Goal: Browse casually: Explore the website without a specific task or goal

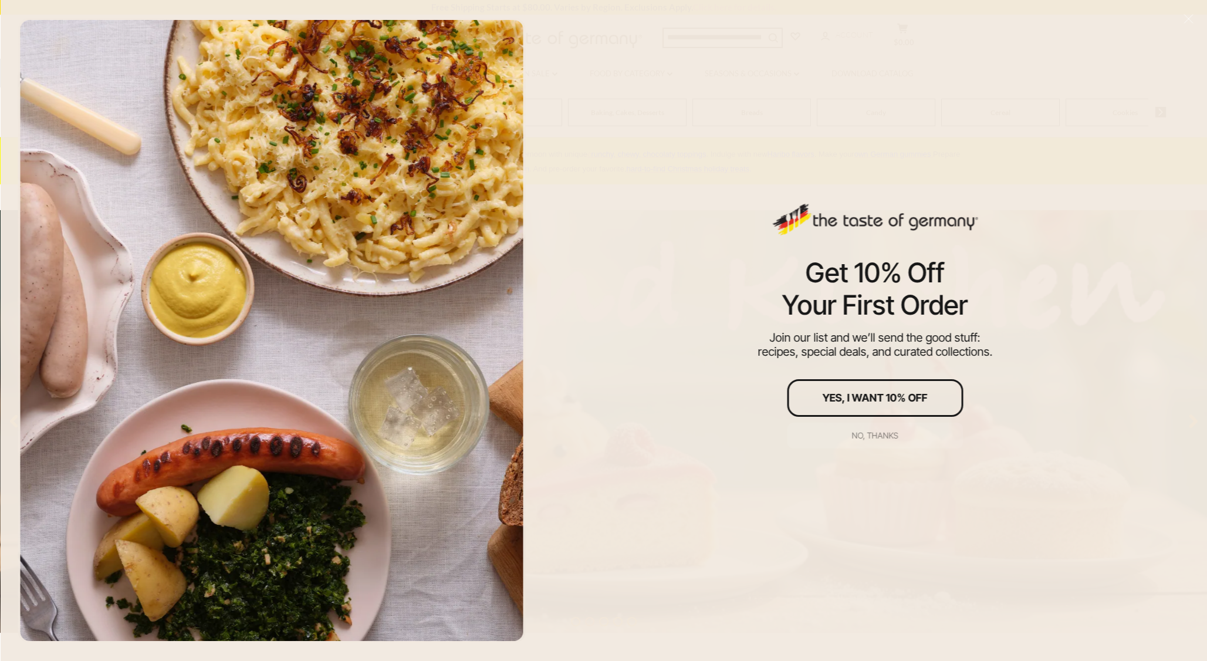
click at [879, 434] on div "No, thanks" at bounding box center [875, 435] width 46 height 8
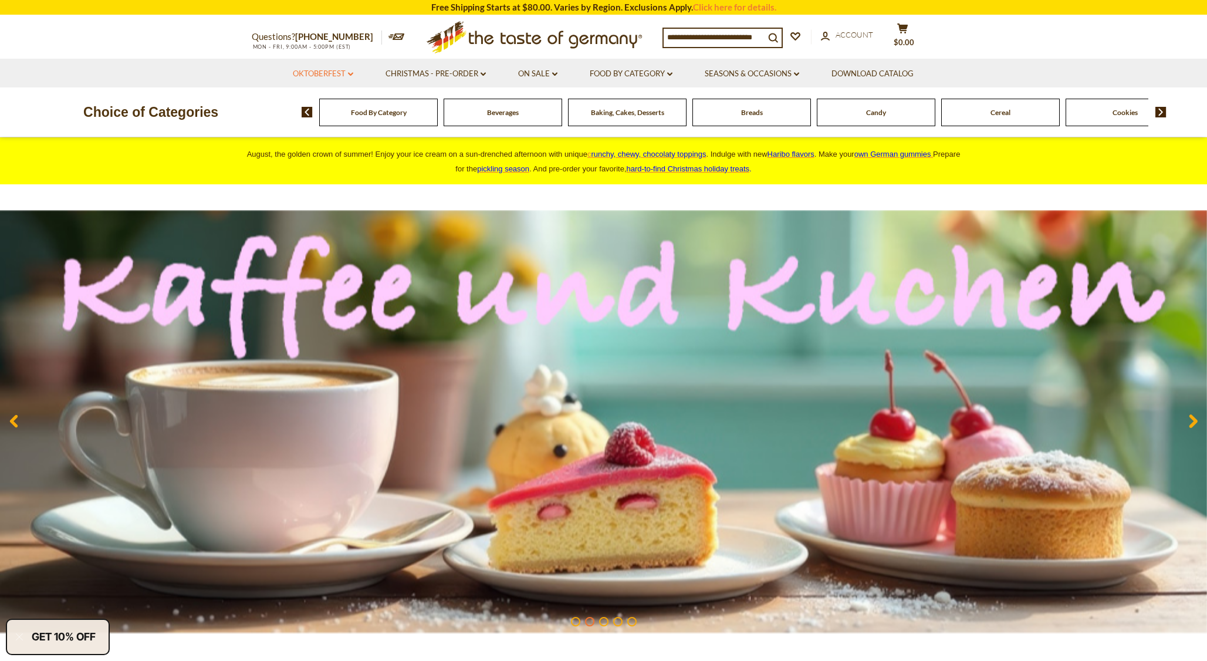
click at [349, 75] on icon at bounding box center [350, 74] width 5 height 4
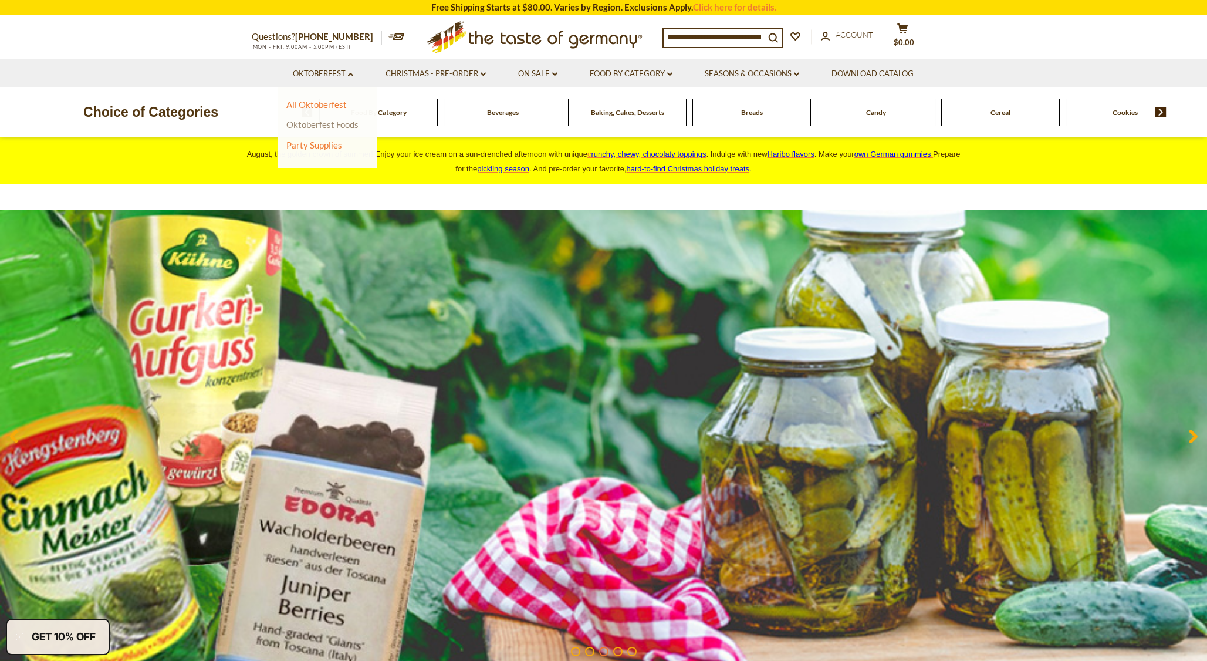
click at [335, 122] on link "Oktoberfest Foods" at bounding box center [322, 124] width 72 height 11
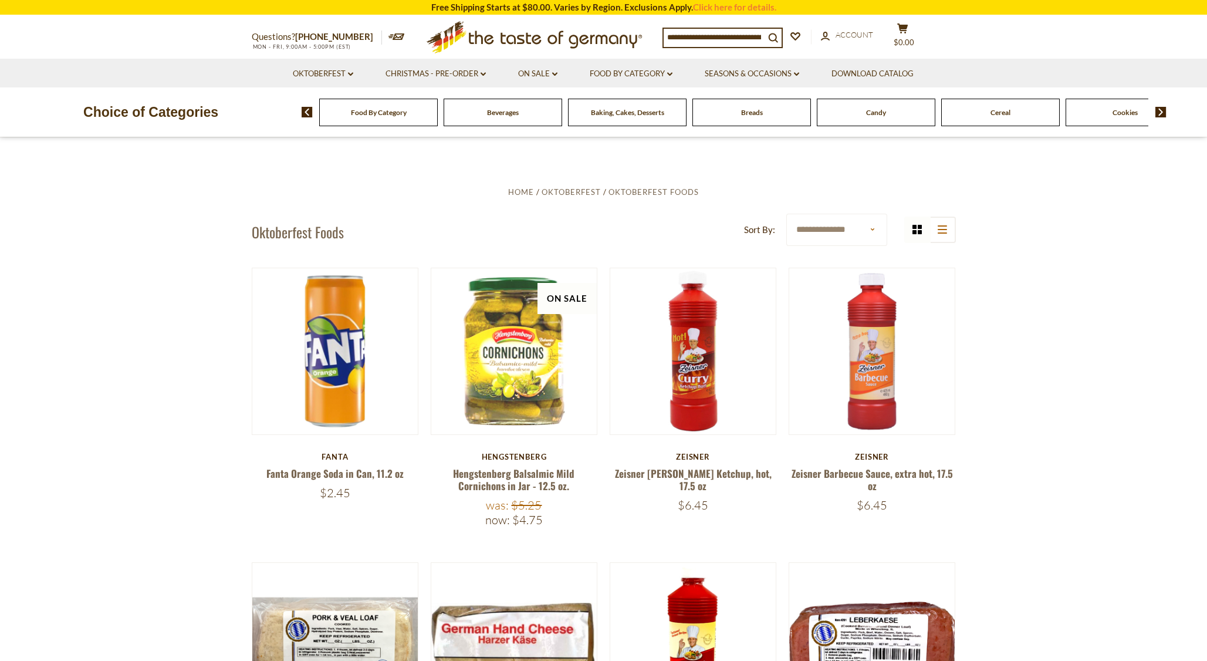
click at [630, 80] on li "Food By Category dropdown_arrow All Food By Category Taste of Germany Collectio…" at bounding box center [631, 73] width 113 height 29
click at [673, 75] on icon at bounding box center [669, 74] width 5 height 4
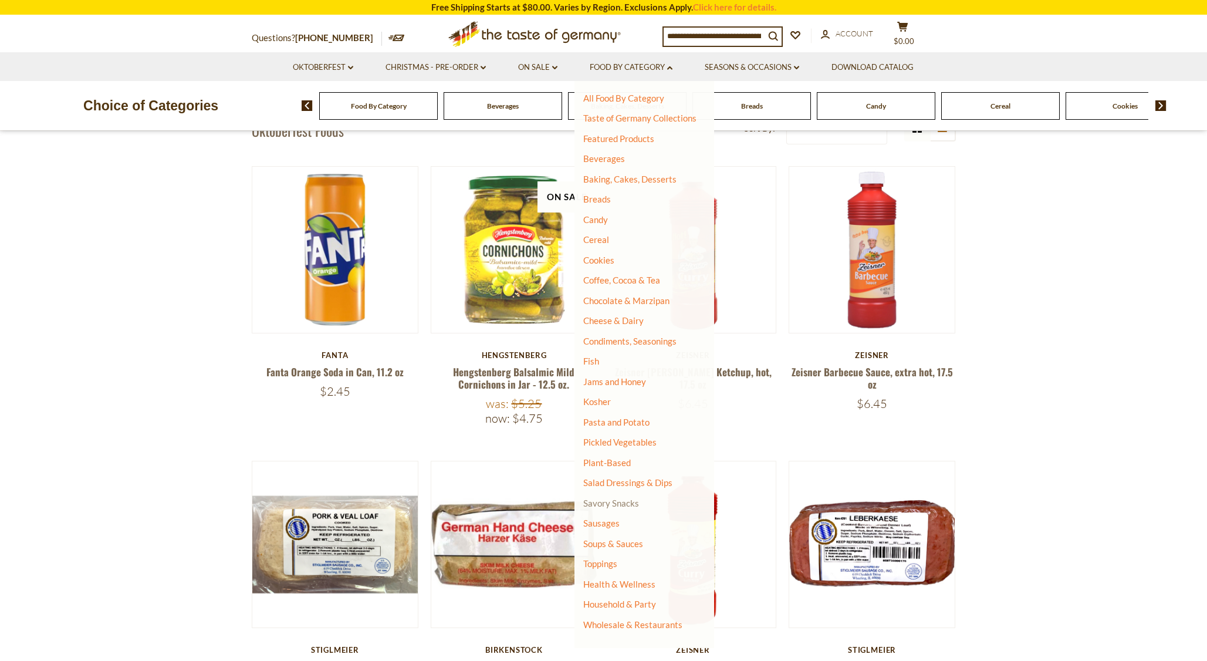
scroll to position [117, 0]
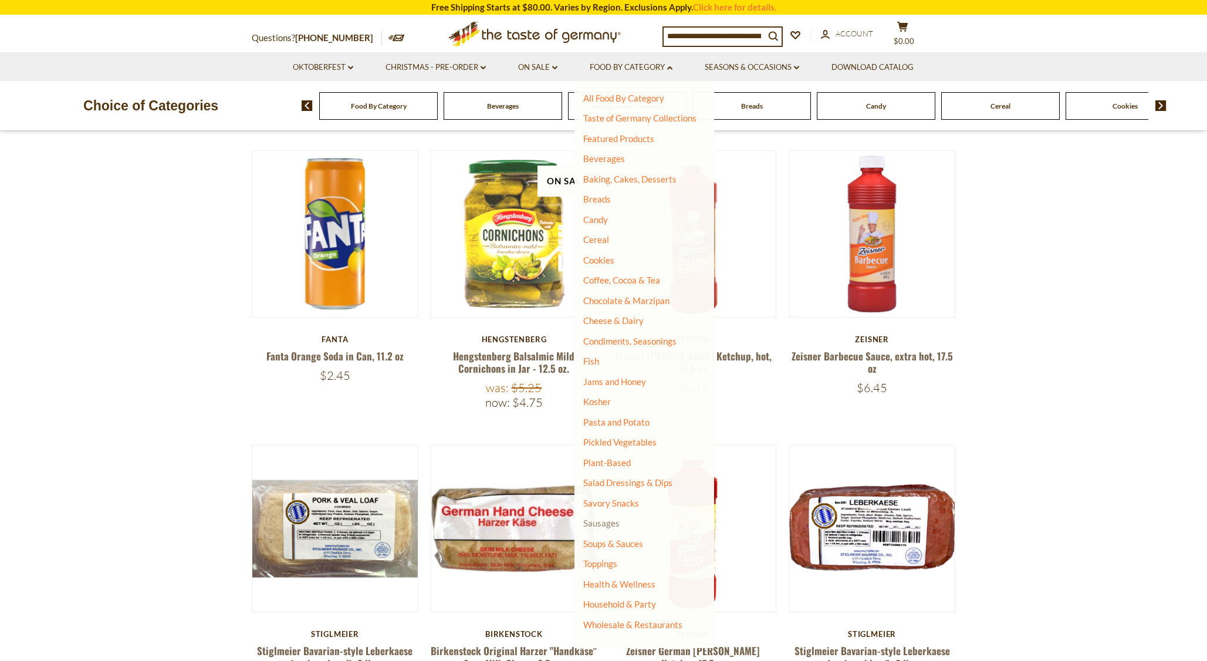
click at [609, 525] on link "Sausages" at bounding box center [601, 523] width 36 height 11
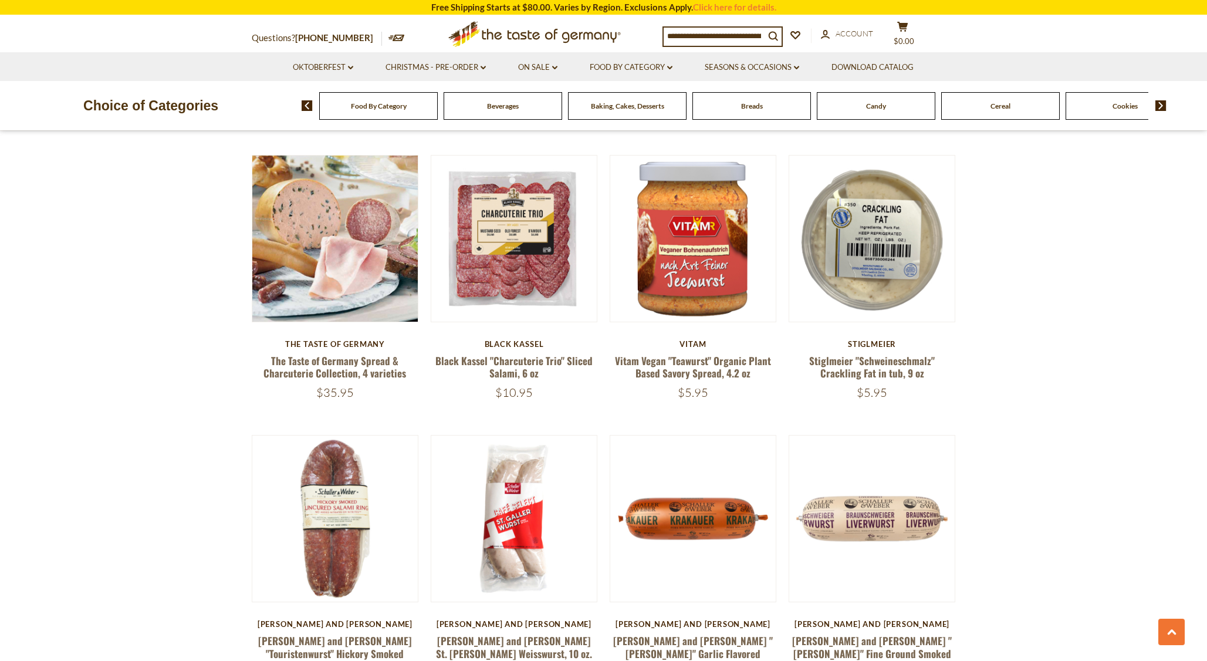
scroll to position [704, 0]
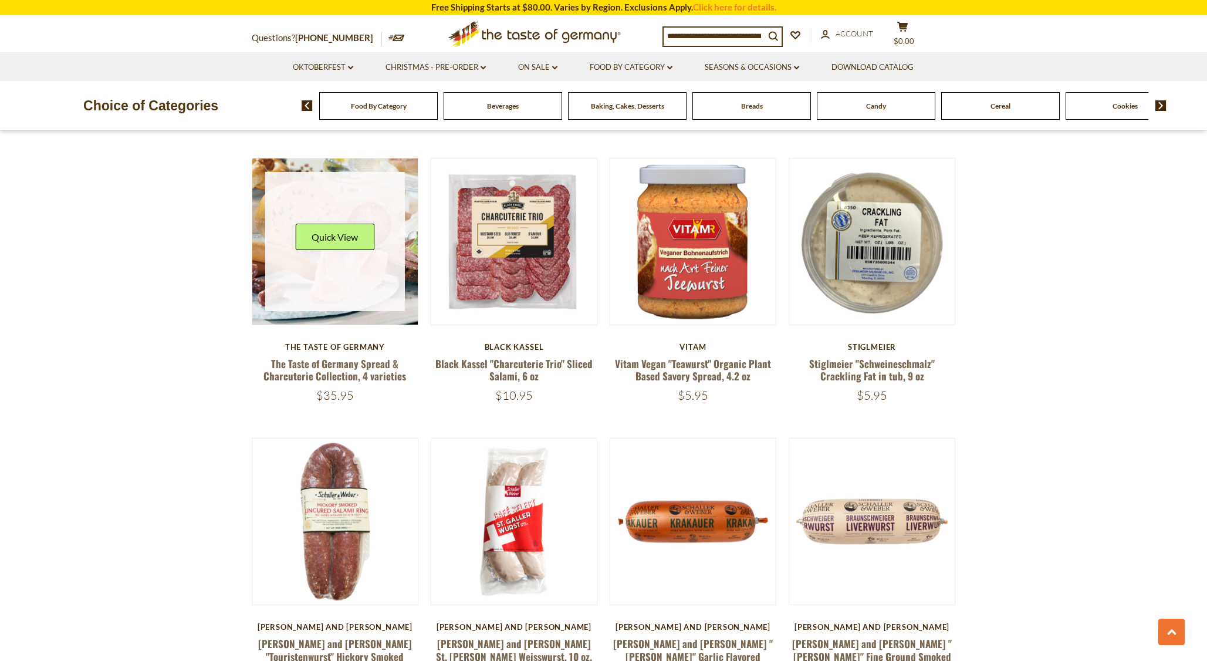
click at [343, 298] on link at bounding box center [335, 242] width 140 height 140
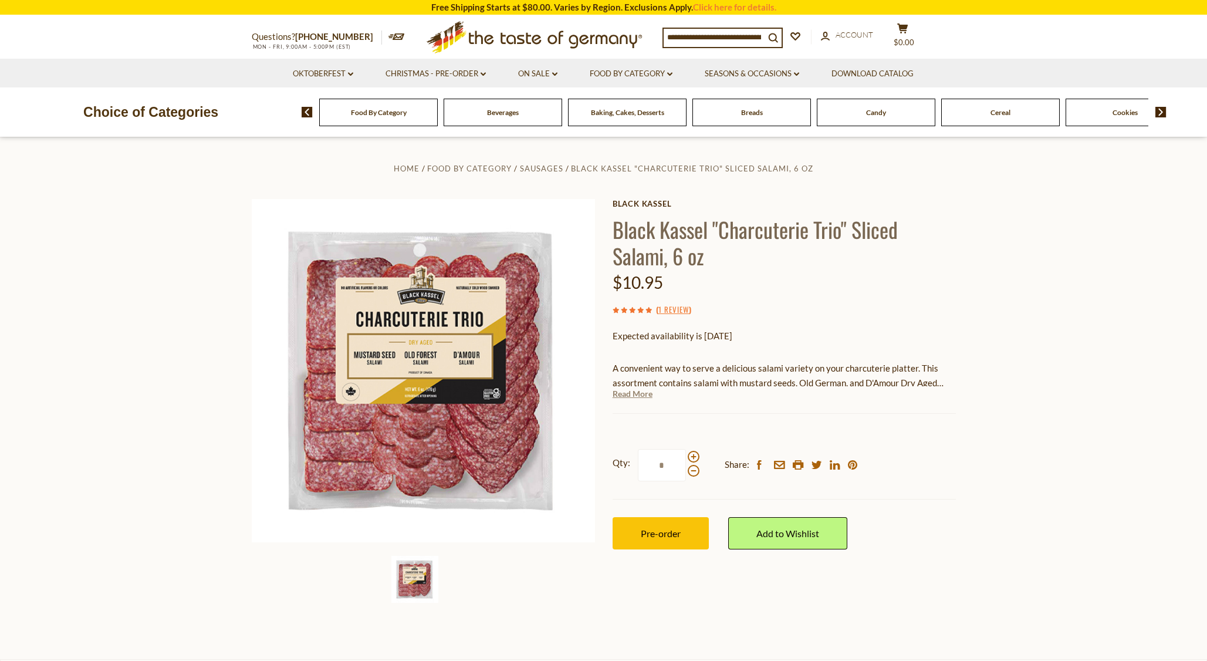
click at [646, 396] on link "Read More" at bounding box center [633, 394] width 40 height 12
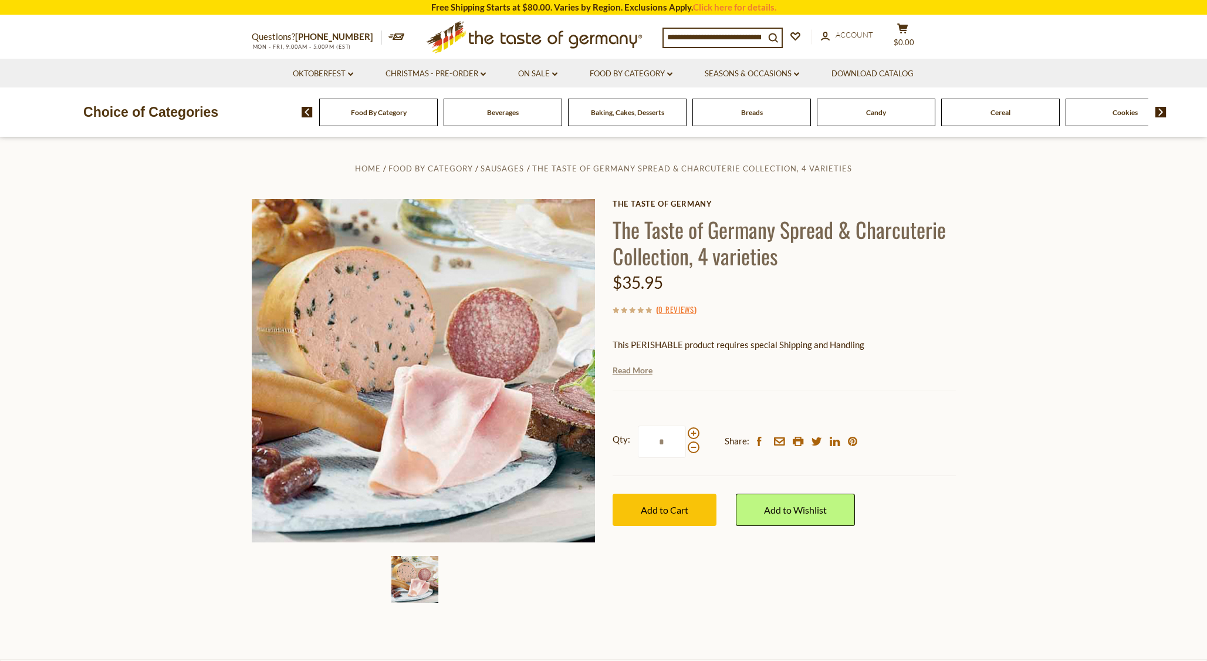
click at [641, 373] on link "Read More" at bounding box center [633, 370] width 40 height 12
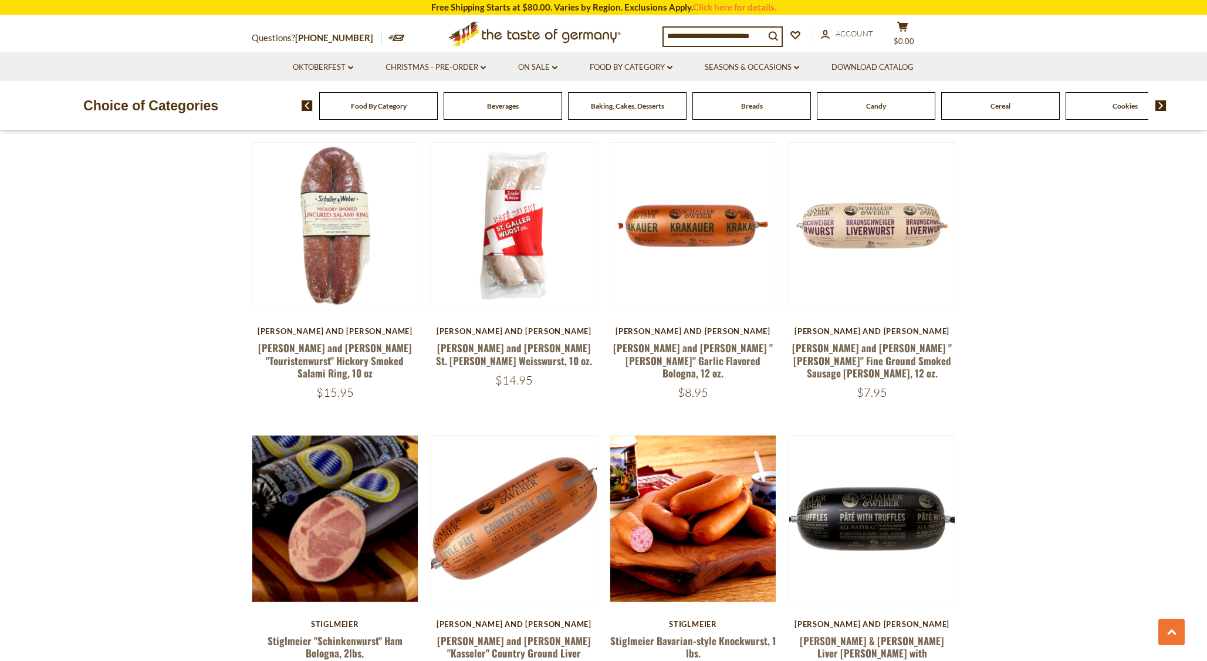
scroll to position [997, 0]
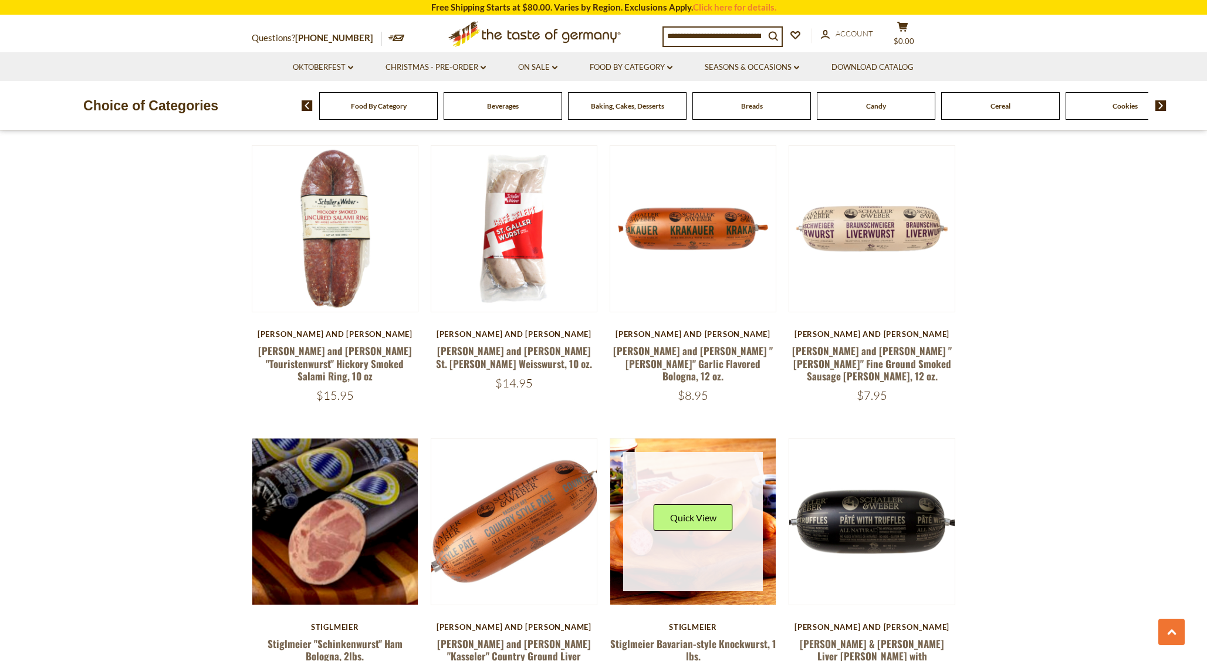
click at [650, 539] on link at bounding box center [693, 522] width 140 height 140
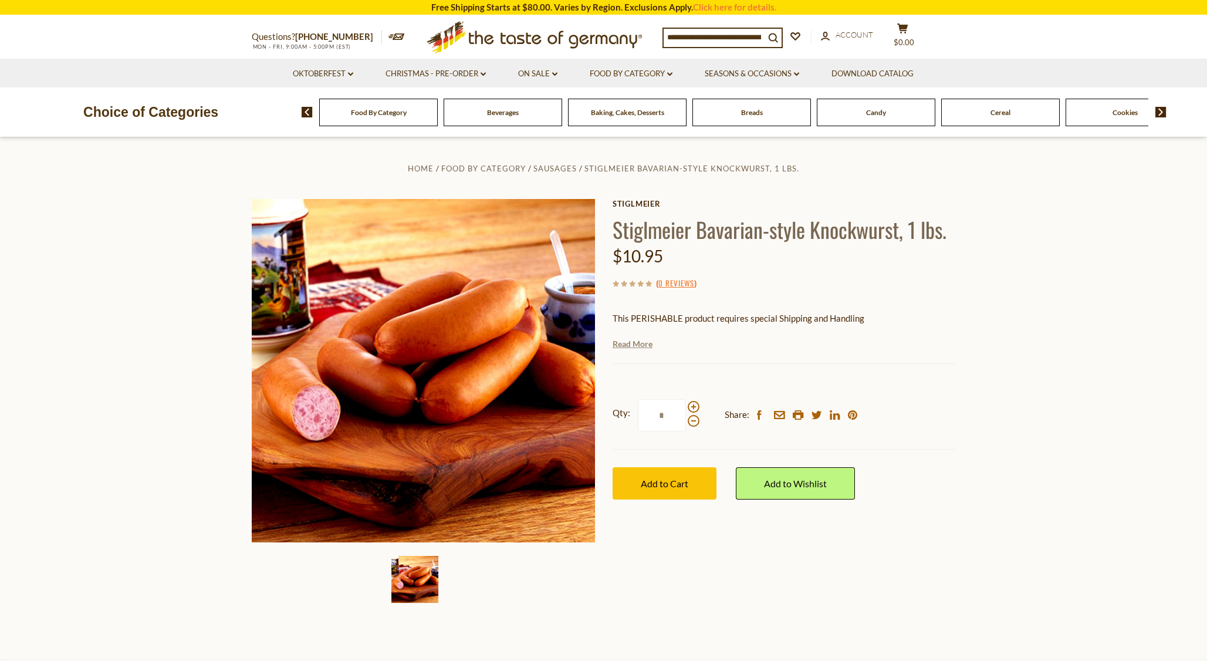
click at [624, 345] on link "Read More" at bounding box center [633, 344] width 40 height 12
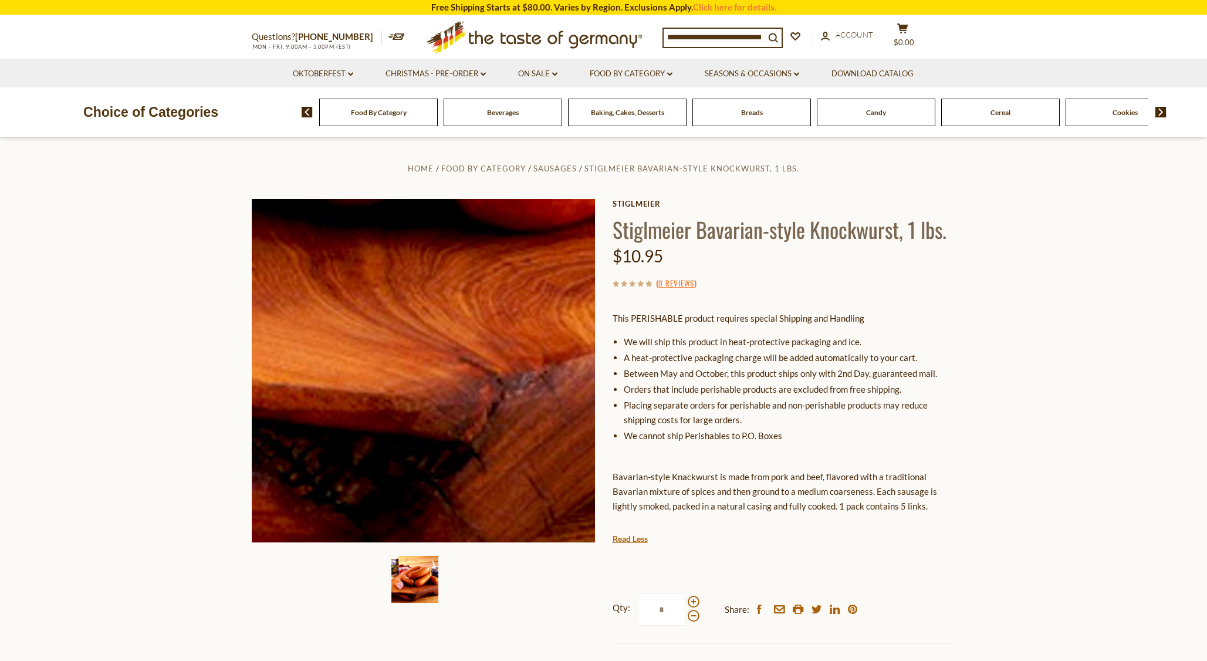
click at [411, 501] on img at bounding box center [423, 370] width 343 height 343
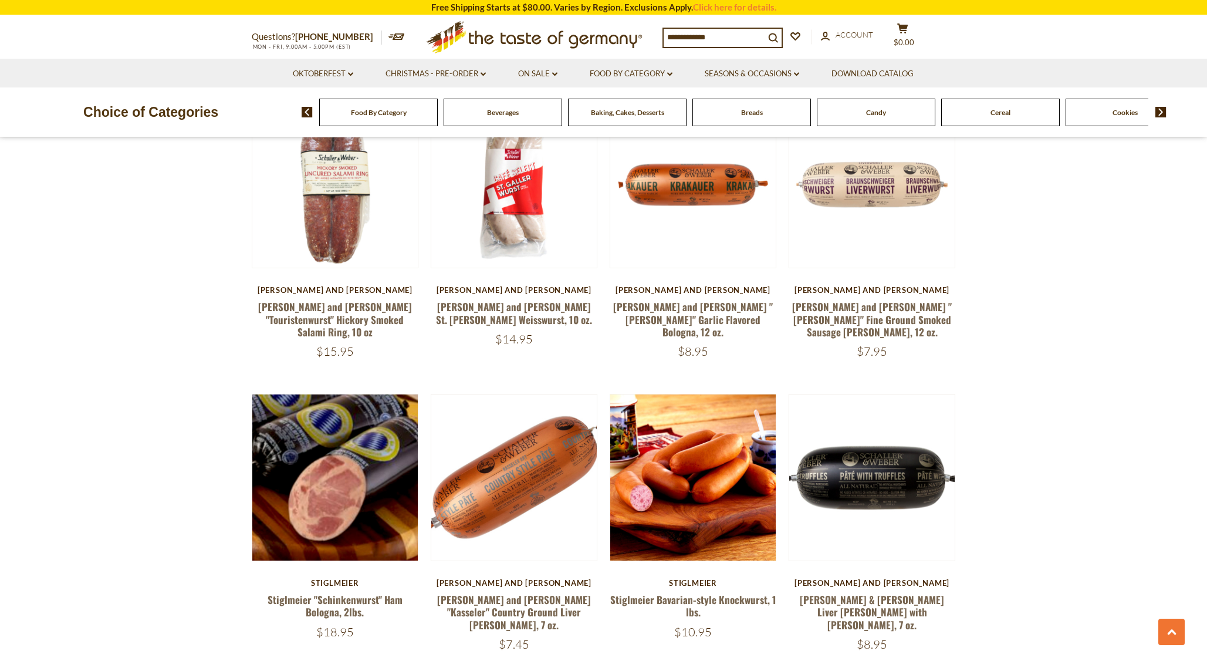
scroll to position [997, 0]
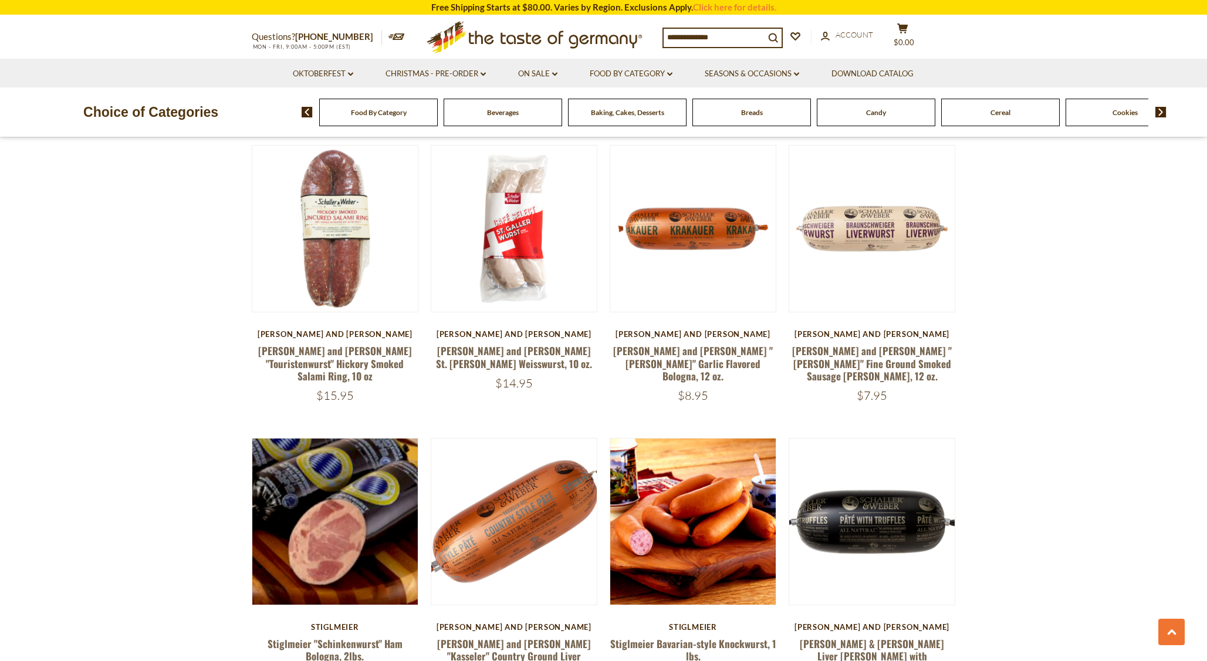
click at [669, 592] on article "Quick View Stiglmeier Stiglmeier Bavarian-style Knockwurst, 1 lbs. $10.95" at bounding box center [693, 560] width 167 height 245
click at [657, 77] on link "Food By Category dropdown_arrow" at bounding box center [631, 73] width 83 height 13
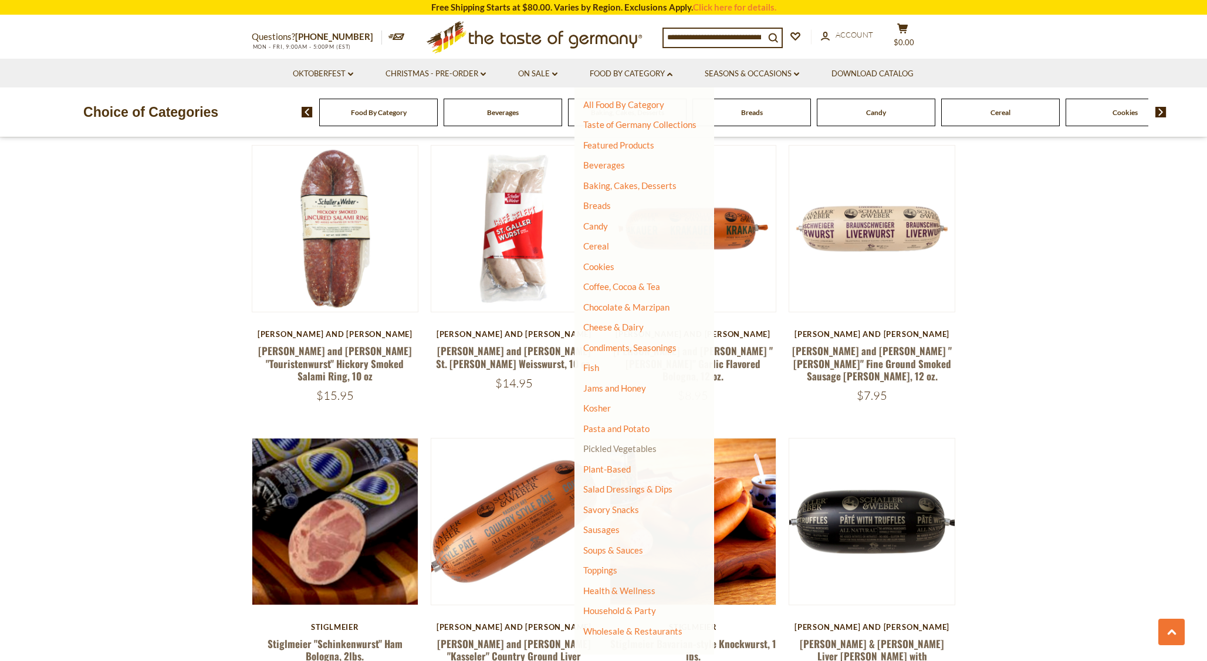
click at [617, 451] on link "Pickled Vegetables" at bounding box center [619, 448] width 73 height 11
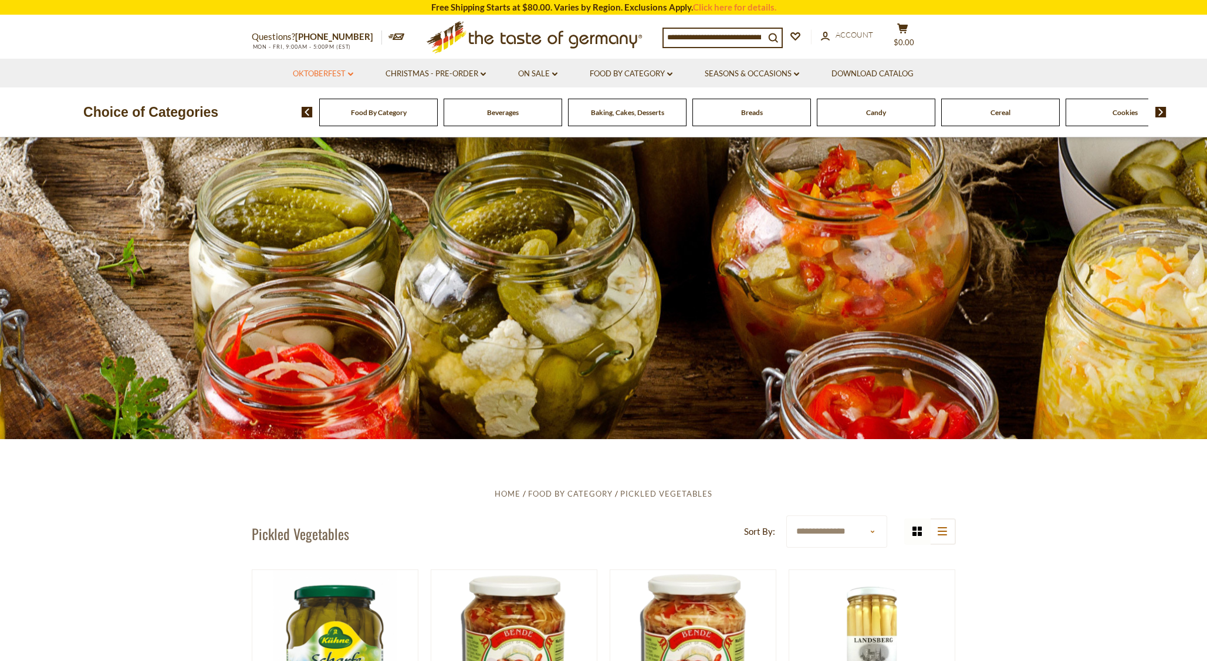
click at [310, 73] on link "Oktoberfest dropdown_arrow" at bounding box center [323, 73] width 60 height 13
click at [321, 123] on link "Oktoberfest Foods" at bounding box center [322, 124] width 72 height 11
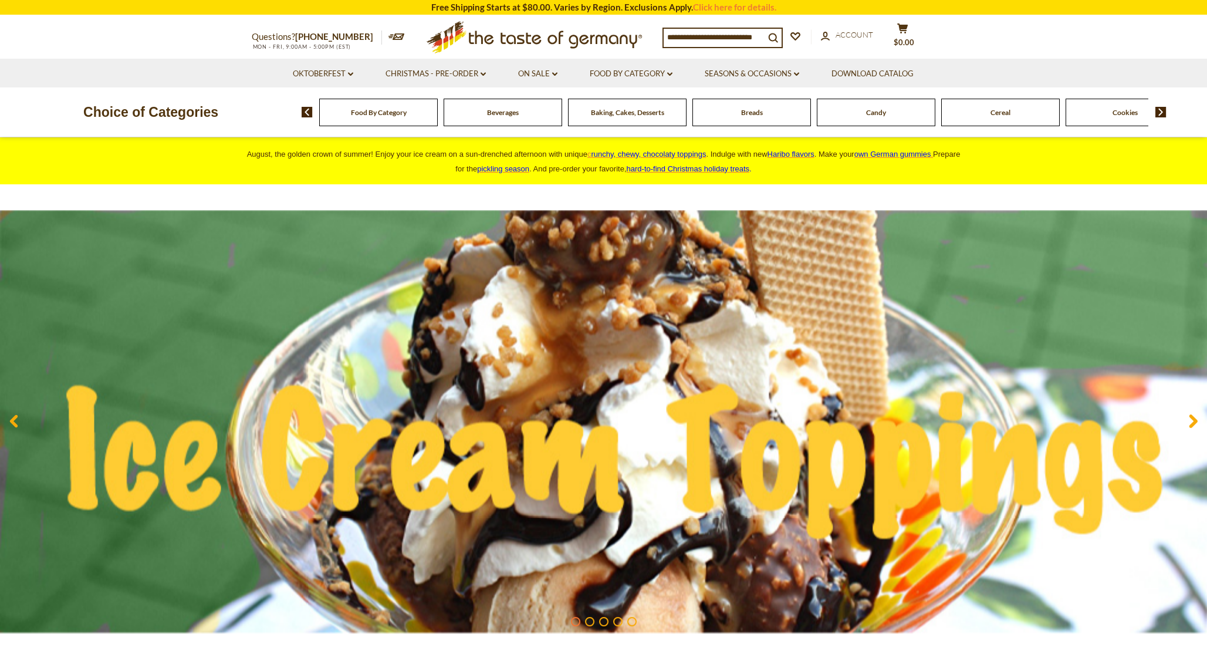
click at [627, 111] on span "Baking, Cakes, Desserts" at bounding box center [627, 112] width 73 height 9
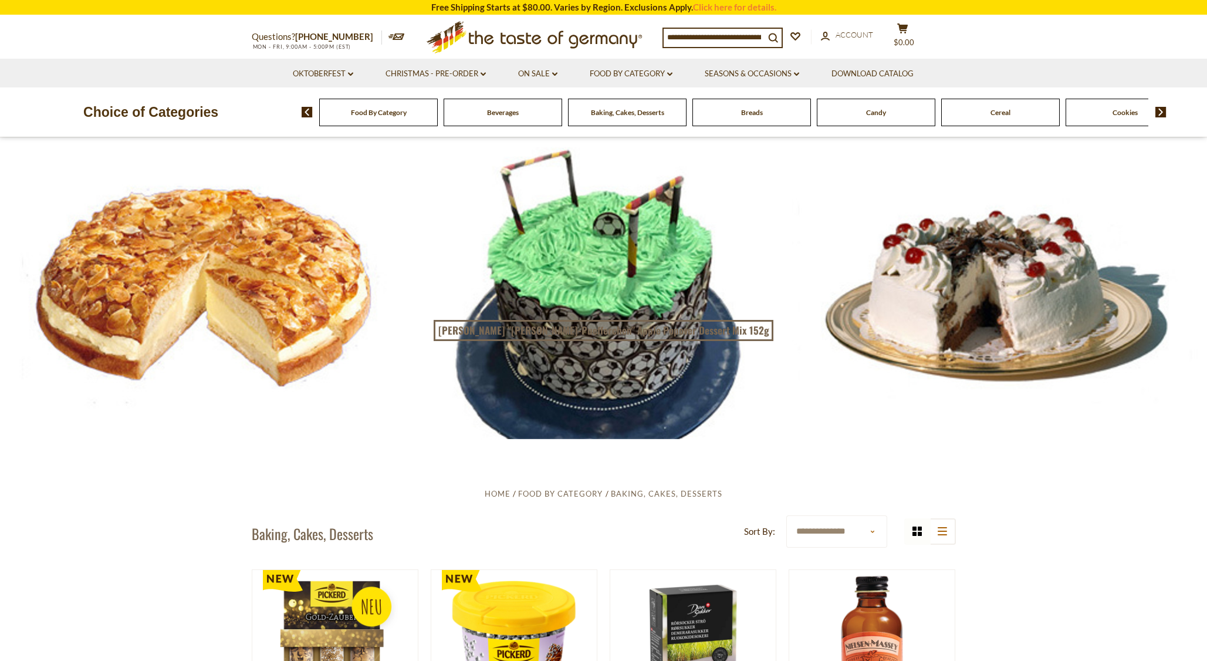
click at [1132, 113] on span "Cookies" at bounding box center [1125, 112] width 25 height 9
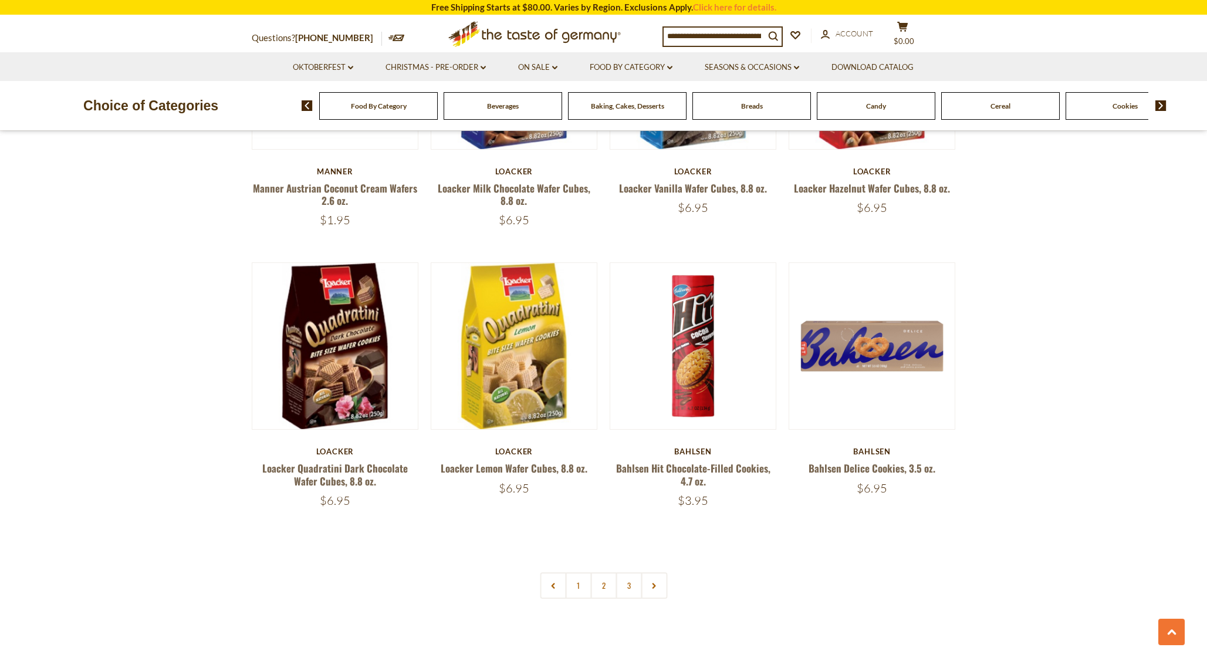
scroll to position [2641, 0]
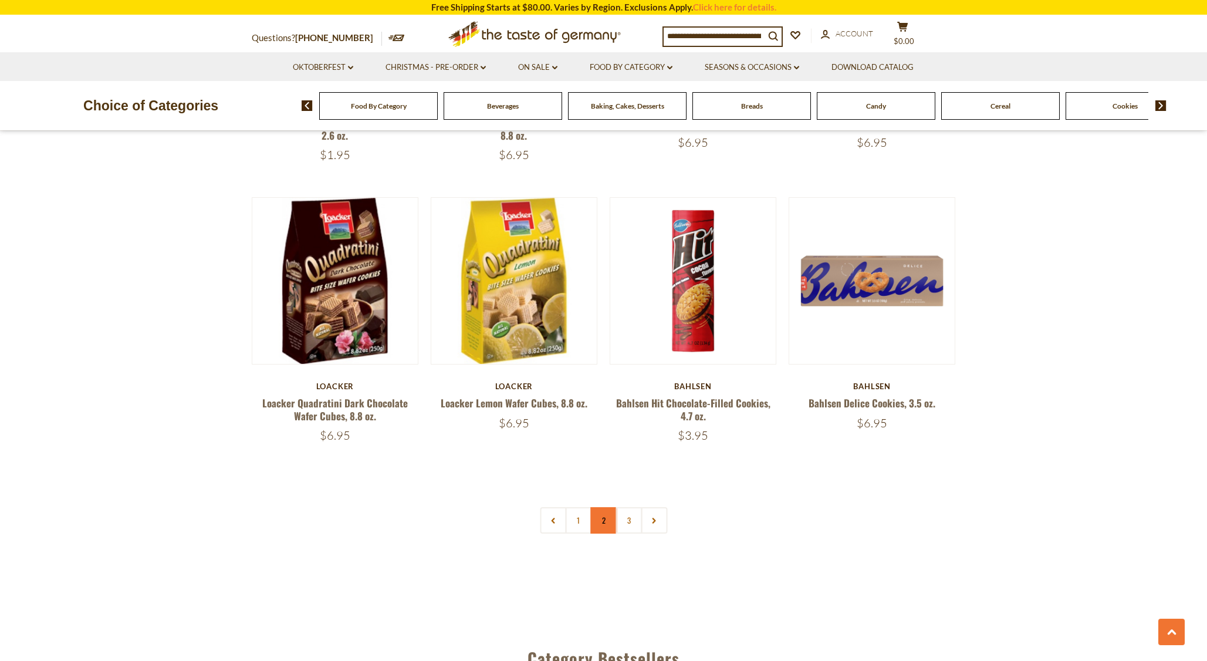
click at [607, 515] on link "2" at bounding box center [603, 520] width 26 height 26
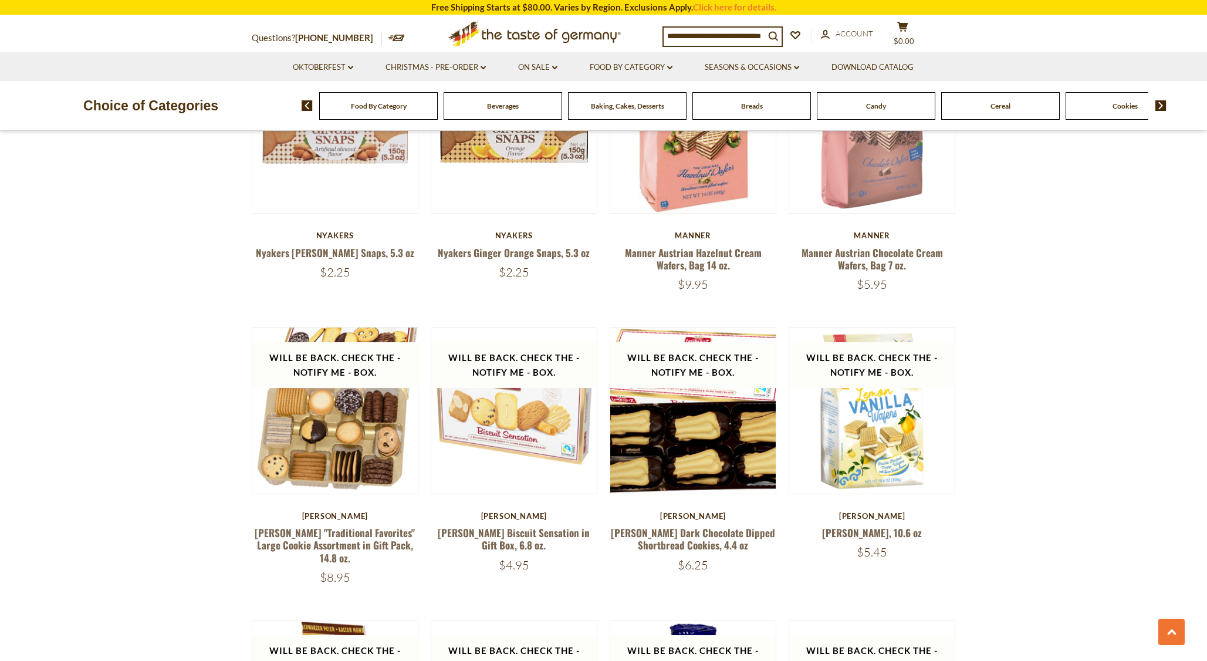
scroll to position [1982, 0]
